Goal: Information Seeking & Learning: Learn about a topic

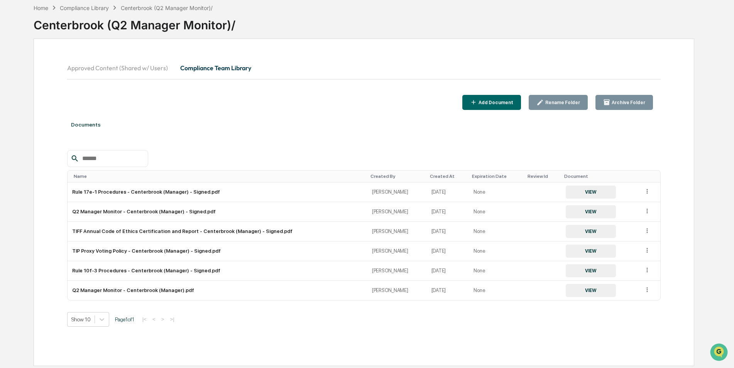
click at [147, 67] on button "Approved Content (Shared w/ Users)" at bounding box center [120, 68] width 107 height 19
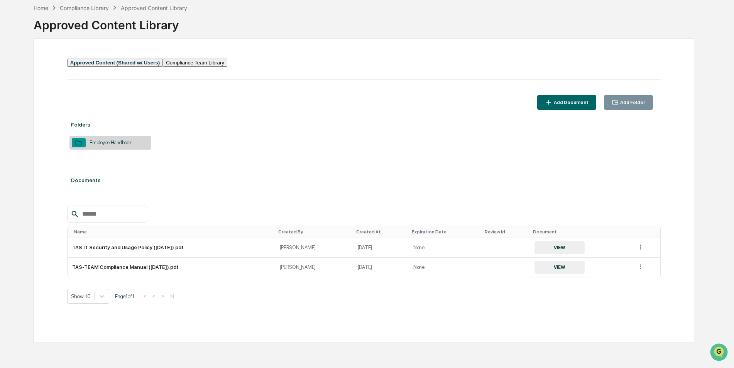
click at [210, 67] on button "Compliance Team Library" at bounding box center [195, 63] width 64 height 8
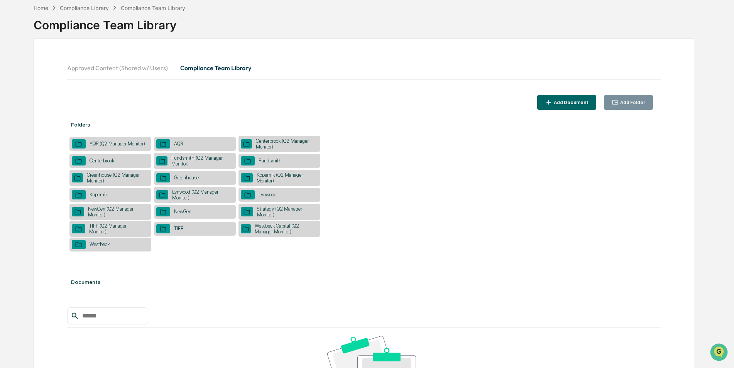
click at [255, 156] on div "Fundsmith" at bounding box center [279, 161] width 82 height 14
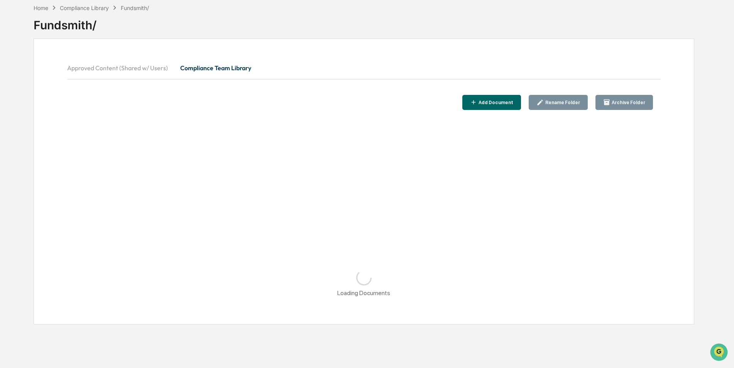
click at [223, 61] on button "Compliance Team Library" at bounding box center [215, 68] width 83 height 19
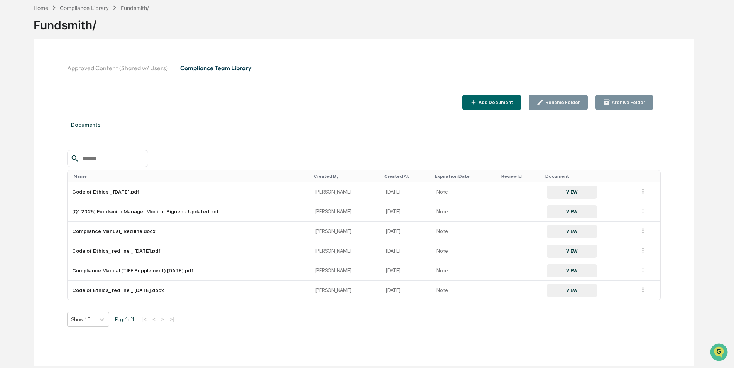
click at [229, 71] on button "Compliance Team Library" at bounding box center [215, 68] width 83 height 19
click at [109, 65] on button "Approved Content (Shared w/ Users)" at bounding box center [120, 68] width 107 height 19
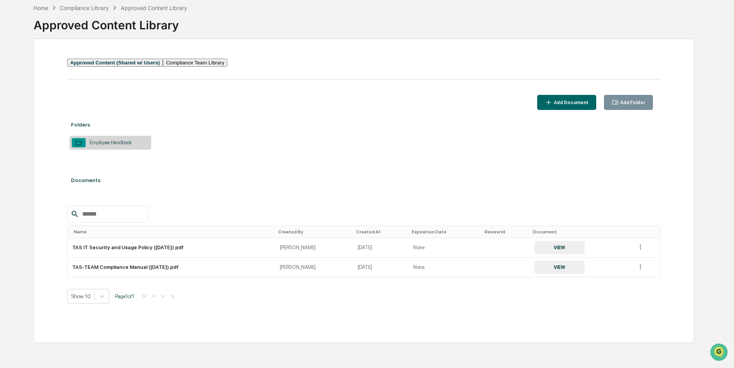
click at [227, 67] on button "Compliance Team Library" at bounding box center [195, 63] width 64 height 8
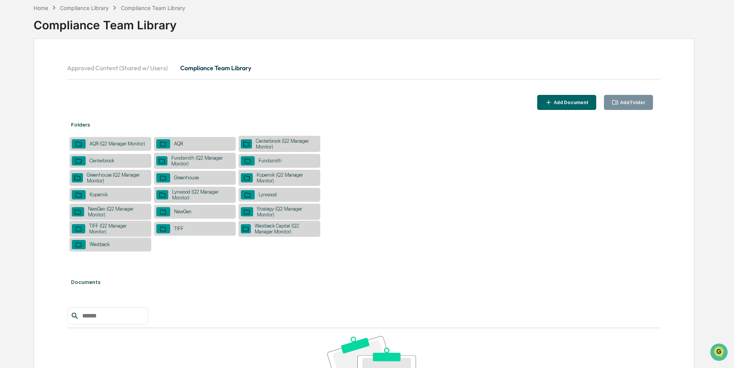
click at [191, 160] on div "Fundsmith (Q2 Manager Monitor)" at bounding box center [200, 161] width 66 height 12
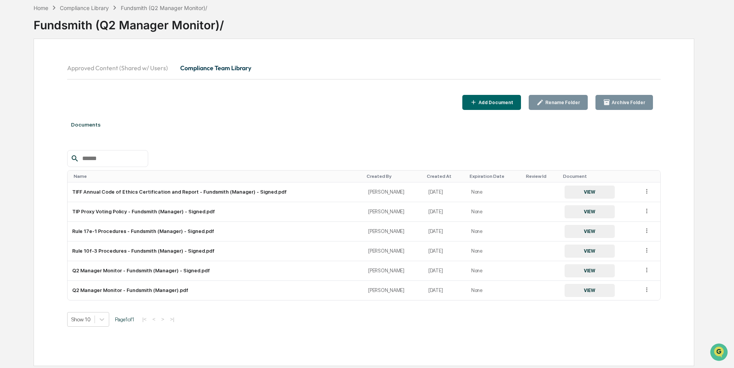
click at [204, 320] on div "Show 10 Page 1 of 1 |< < > >|" at bounding box center [364, 319] width 594 height 15
click at [576, 274] on button "VIEW" at bounding box center [590, 270] width 50 height 13
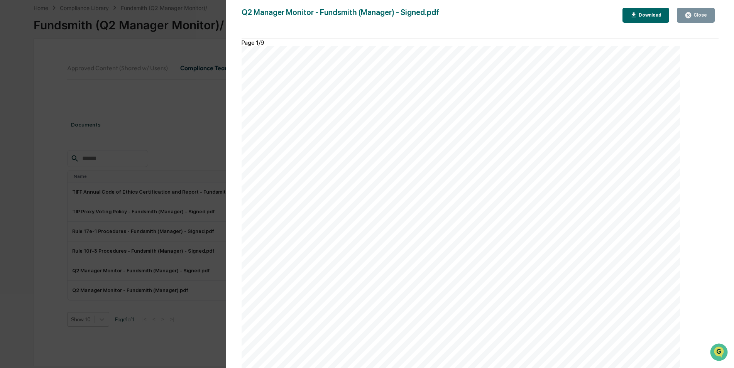
scroll to position [2508, 0]
click at [557, 309] on div "Question Response Notes existing security in your portfolio that was previously…" at bounding box center [461, 356] width 438 height 620
drag, startPoint x: 315, startPoint y: 308, endPoint x: 392, endPoint y: 308, distance: 77.6
click at [392, 308] on div "Question Response Notes existing security in your portfolio that was previously…" at bounding box center [461, 356] width 438 height 620
drag, startPoint x: 392, startPoint y: 308, endPoint x: 394, endPoint y: 313, distance: 5.5
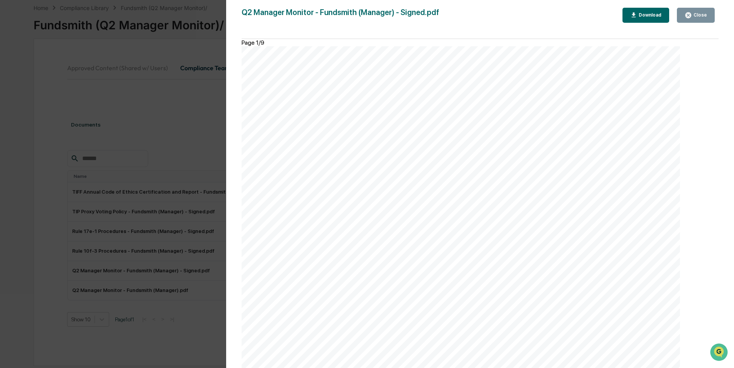
click at [393, 313] on div "Question Response Notes existing security in your portfolio that was previously…" at bounding box center [461, 356] width 438 height 620
click at [517, 115] on div "Question Response Notes existing security in your portfolio that was previously…" at bounding box center [461, 356] width 438 height 620
click at [142, 138] on div "Version History [DATE] 11:09 PM [PERSON_NAME] Q2 Manager Monitor - Fundsmith (M…" at bounding box center [367, 184] width 734 height 368
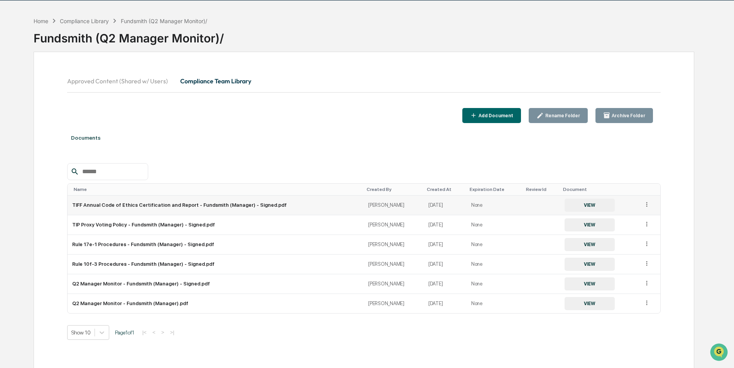
scroll to position [37, 0]
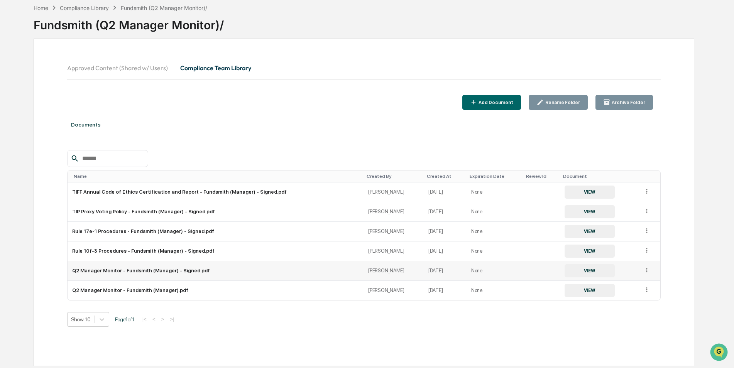
click at [590, 273] on button "VIEW" at bounding box center [590, 270] width 50 height 13
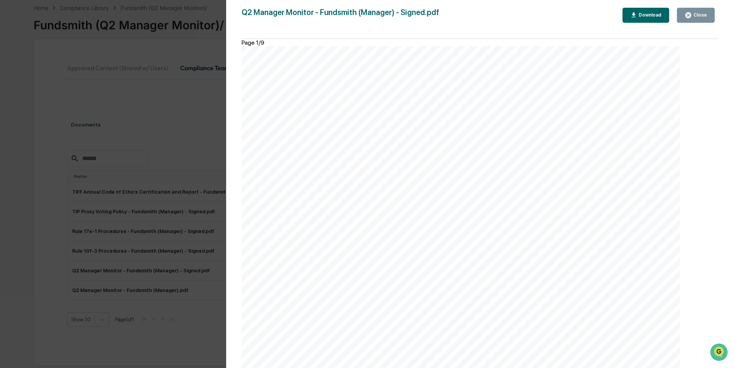
scroll to position [2740, 0]
click at [135, 167] on div "Version History [DATE] 11:09 PM [PERSON_NAME] Q2 Manager Monitor - Fundsmith (M…" at bounding box center [367, 184] width 734 height 368
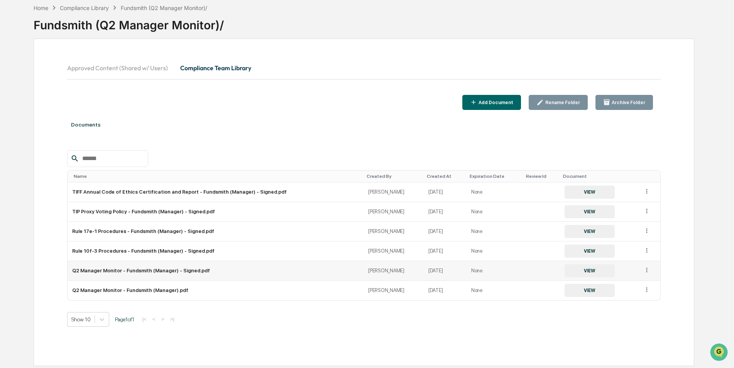
click at [575, 272] on button "VIEW" at bounding box center [590, 270] width 50 height 13
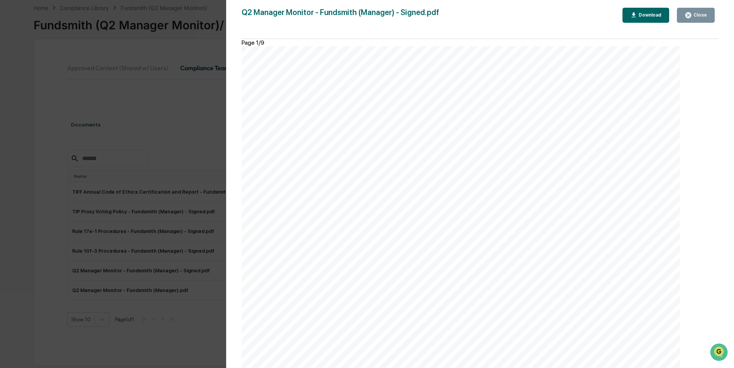
scroll to position [2547, 0]
click at [185, 51] on div "Version History [DATE] 11:09 PM [PERSON_NAME] Q2 Manager Monitor - Fundsmith (M…" at bounding box center [367, 184] width 734 height 368
click at [690, 21] on button "Close" at bounding box center [696, 15] width 38 height 15
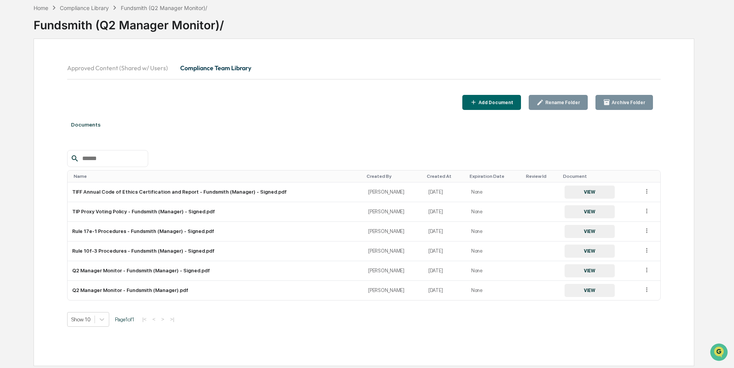
click at [140, 68] on button "Approved Content (Shared w/ Users)" at bounding box center [120, 68] width 107 height 19
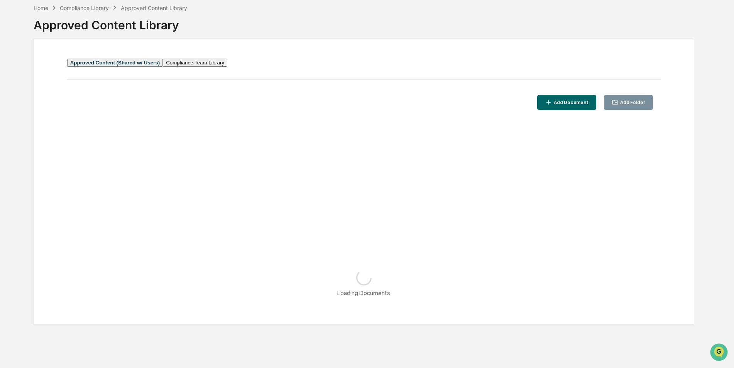
click at [215, 67] on button "Compliance Team Library" at bounding box center [195, 63] width 64 height 8
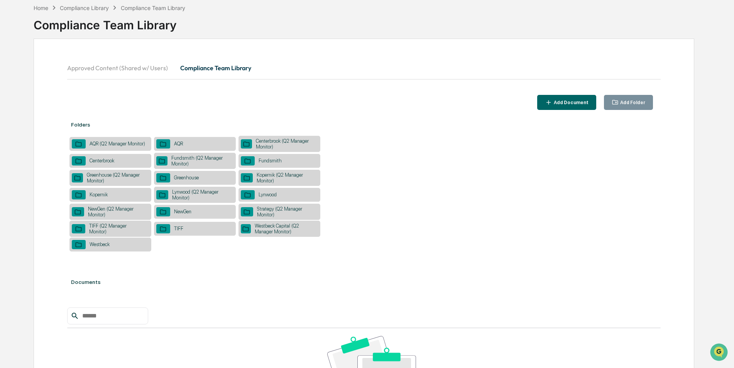
click at [103, 174] on div "Greenhouse (Q2 Manager Monitor)" at bounding box center [116, 178] width 66 height 12
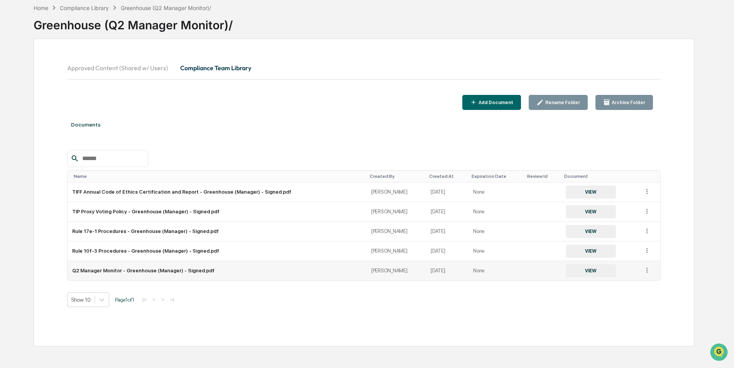
click at [570, 273] on button "VIEW" at bounding box center [591, 270] width 50 height 13
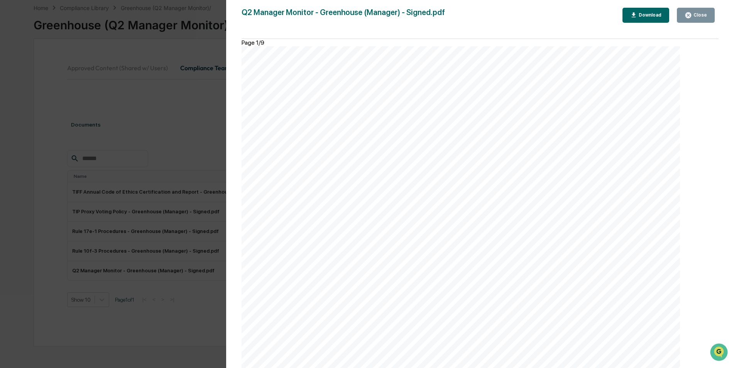
scroll to position [2687, 0]
click at [158, 96] on div "Version History [DATE] 11:10 PM [PERSON_NAME] Q2 Manager Monitor - Greenhouse (…" at bounding box center [367, 184] width 734 height 368
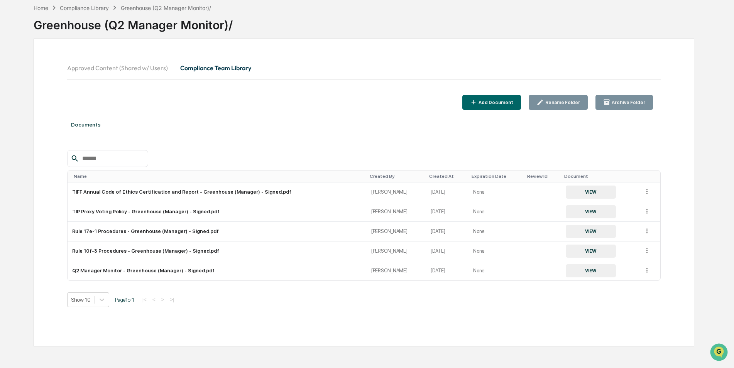
click at [384, 86] on div "Approved Content (Shared w/ Users) Compliance Team Library" at bounding box center [364, 77] width 594 height 36
click at [580, 273] on button "VIEW" at bounding box center [591, 270] width 50 height 13
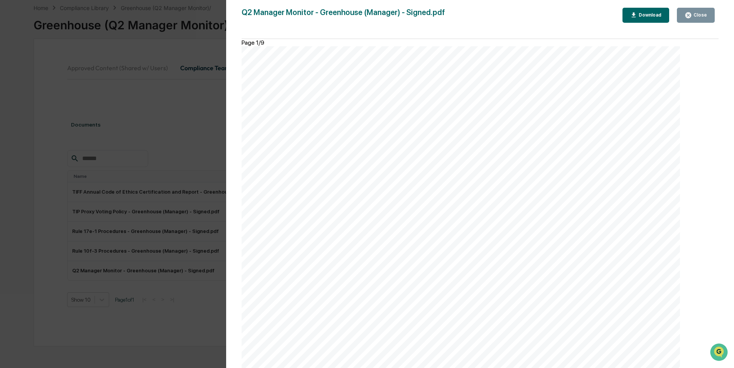
scroll to position [1891, 0]
click at [698, 10] on button "Close" at bounding box center [696, 15] width 38 height 15
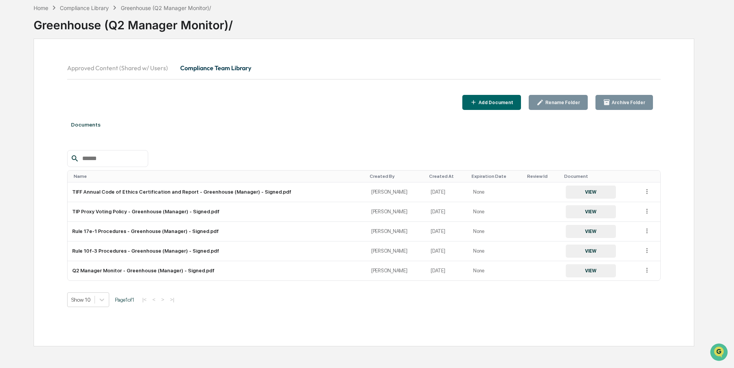
click at [148, 68] on button "Approved Content (Shared w/ Users)" at bounding box center [120, 68] width 107 height 19
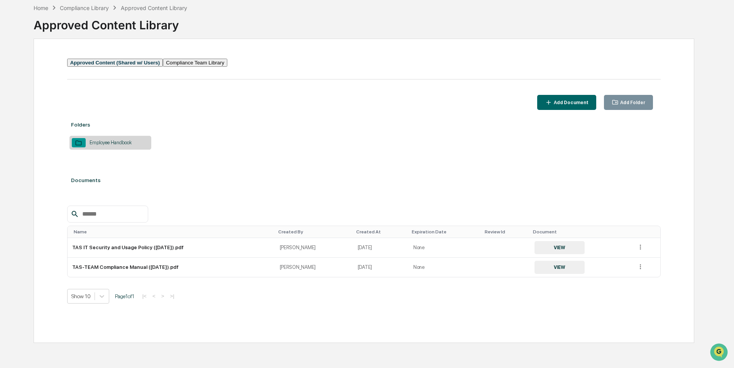
click at [225, 67] on button "Compliance Team Library" at bounding box center [195, 63] width 64 height 8
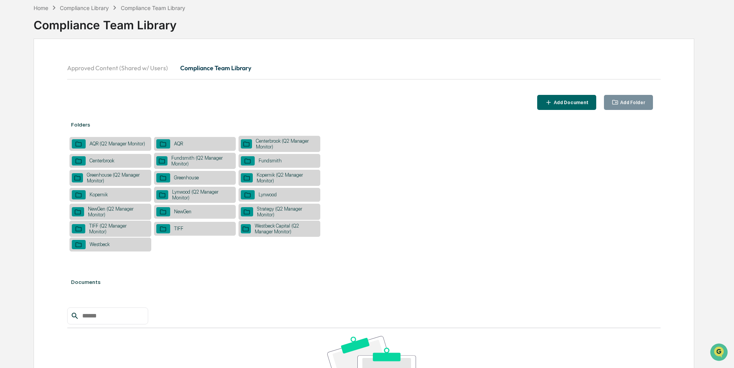
click at [269, 180] on div "Kopernik (Q2 Manager Monitor)" at bounding box center [285, 178] width 65 height 12
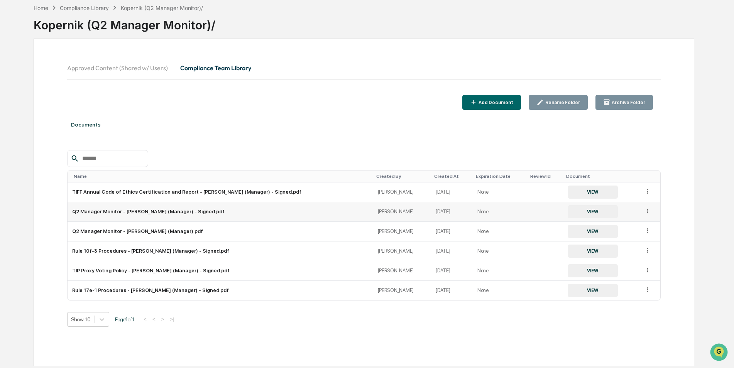
click at [578, 215] on button "VIEW" at bounding box center [593, 211] width 50 height 13
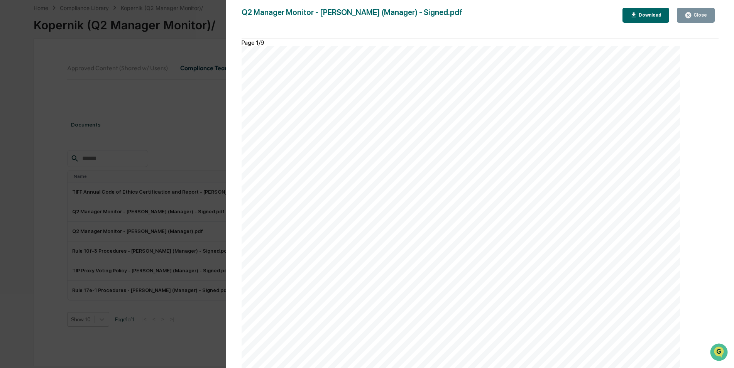
scroll to position [1814, 0]
click at [186, 86] on div "Version History [DATE] 11:11 PM [PERSON_NAME] Q2 Manager Monitor - [PERSON_NAME…" at bounding box center [367, 184] width 734 height 368
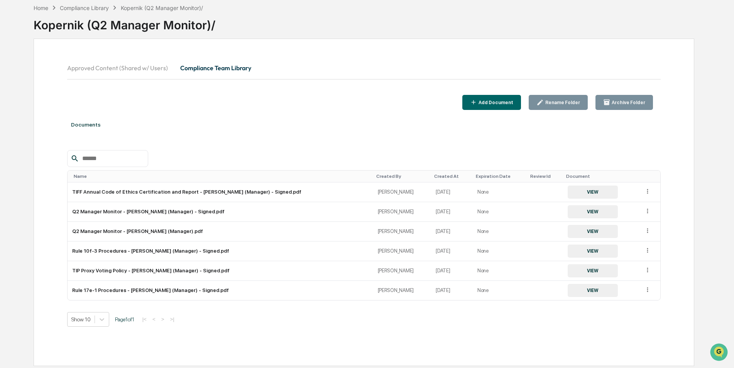
click at [142, 73] on button "Approved Content (Shared w/ Users)" at bounding box center [120, 68] width 107 height 19
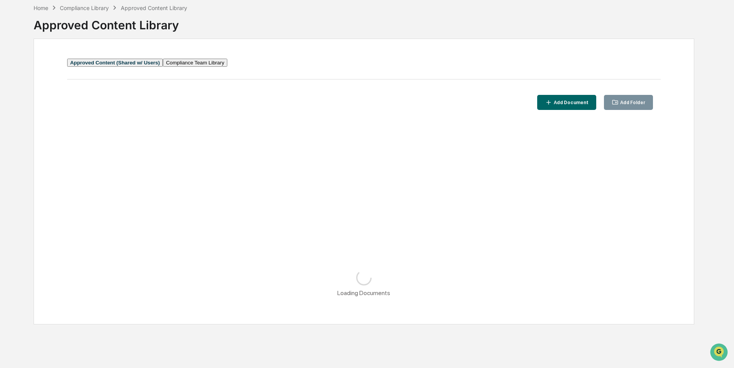
click at [202, 67] on button "Compliance Team Library" at bounding box center [195, 63] width 64 height 8
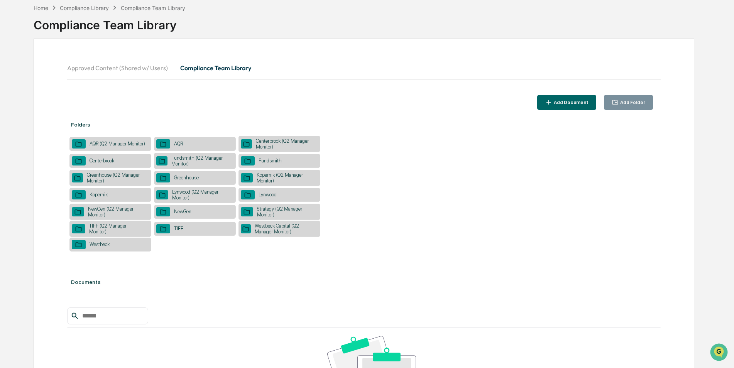
click at [508, 76] on div "Approved Content (Shared w/ Users) Compliance Team Library" at bounding box center [364, 68] width 594 height 19
